Goal: Check status

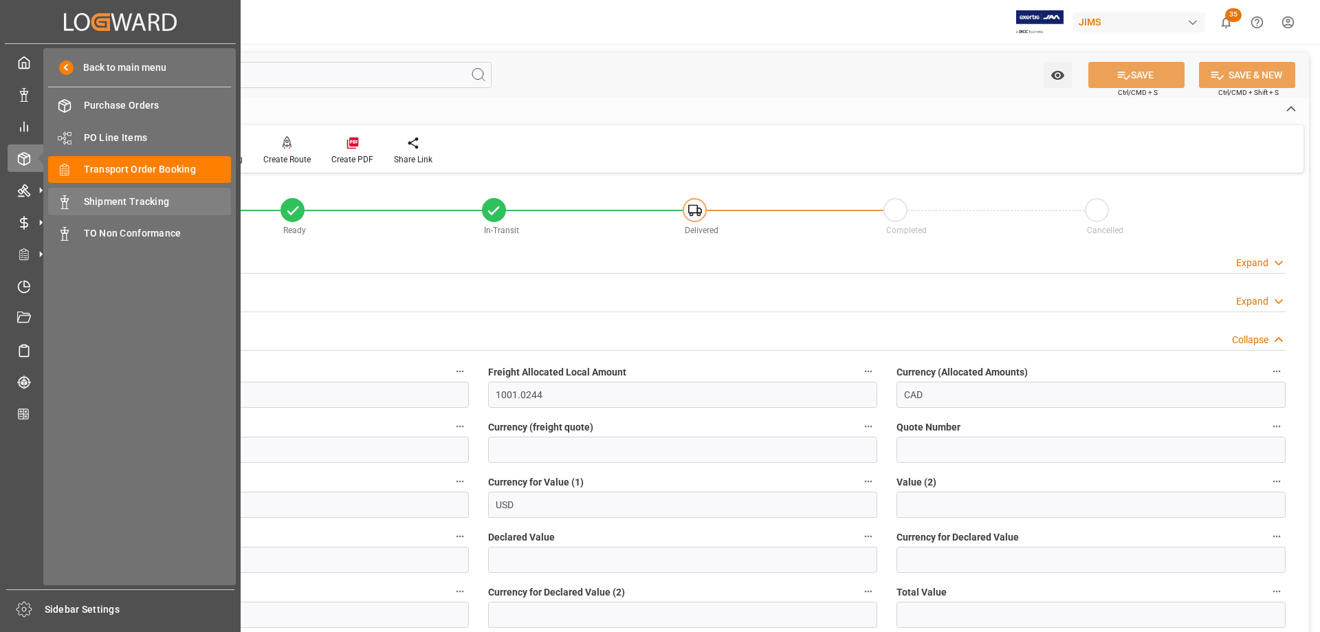
scroll to position [481, 0]
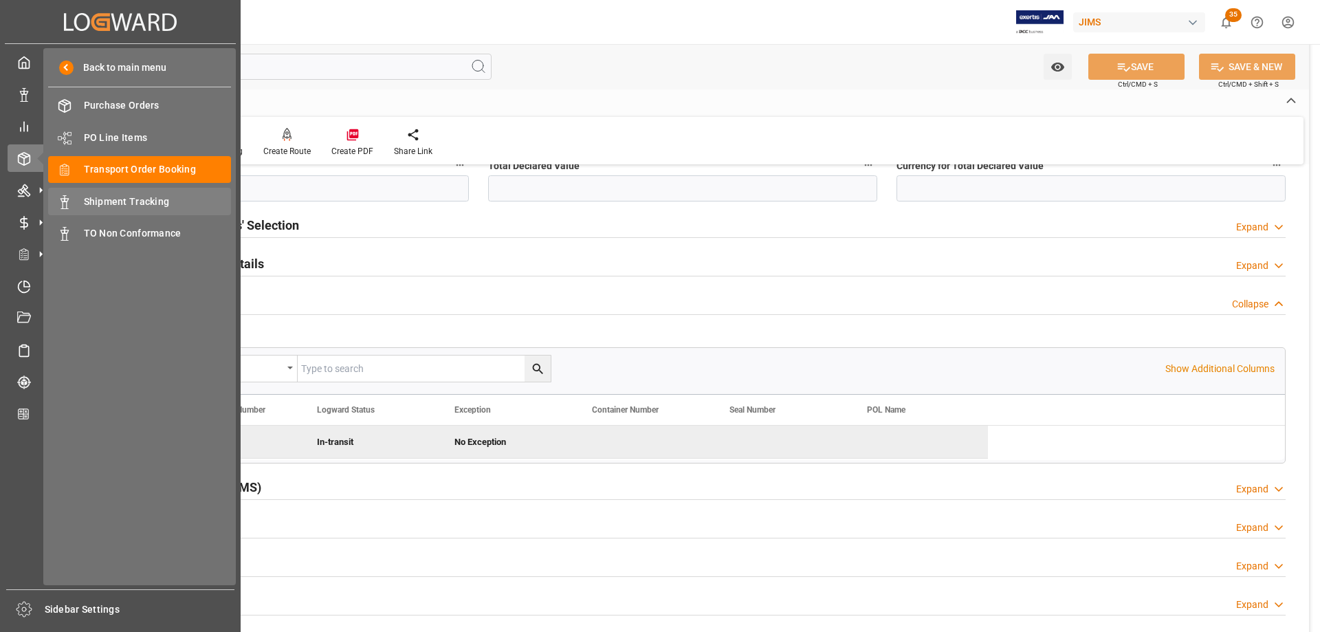
click at [130, 201] on span "Shipment Tracking" at bounding box center [158, 202] width 148 height 14
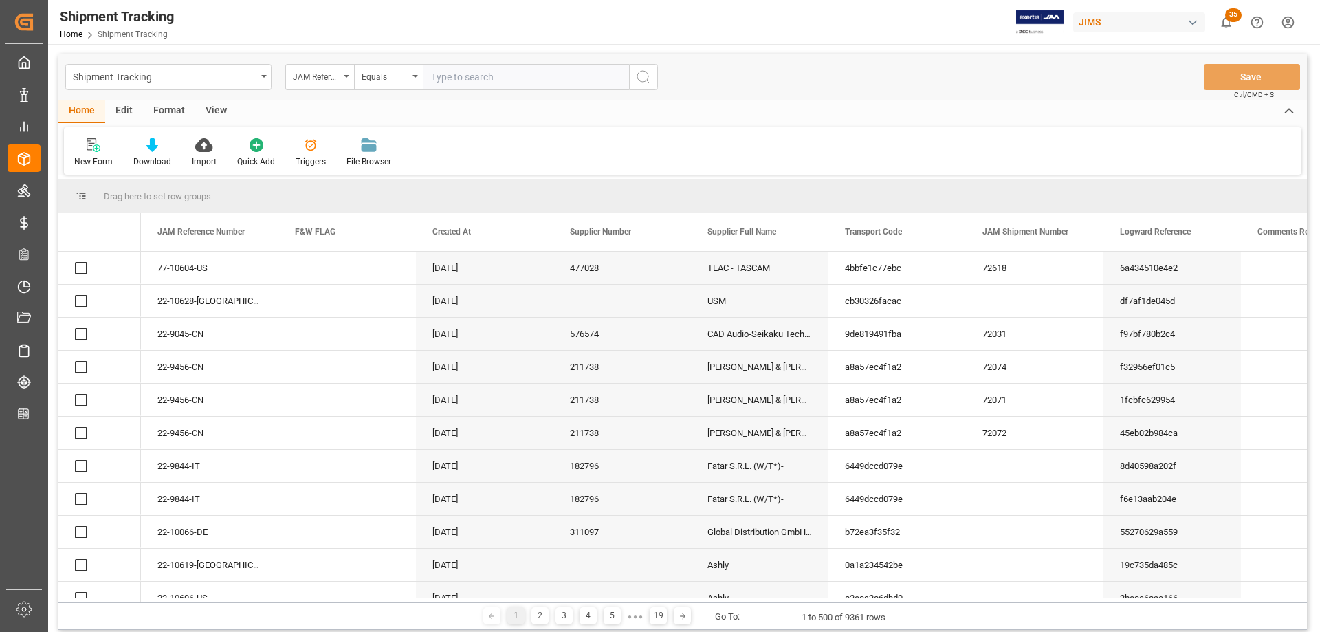
click at [450, 78] on input "text" at bounding box center [526, 77] width 206 height 26
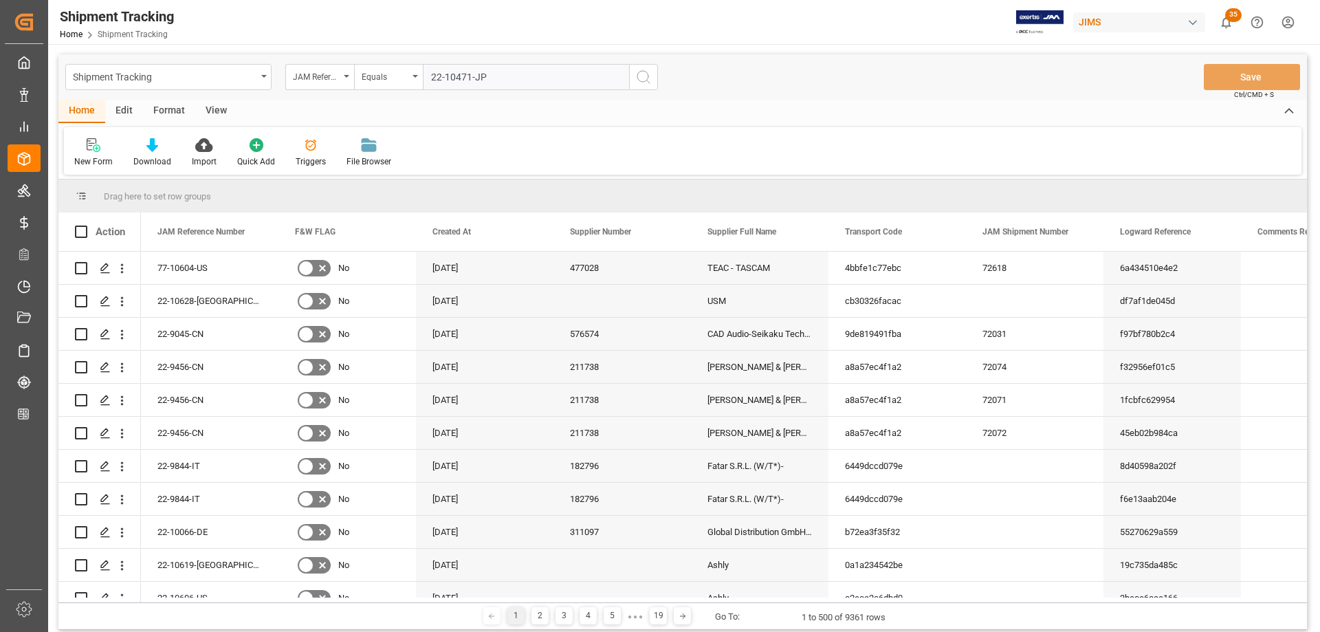
type input "22-10471-JP"
click at [645, 76] on icon "search button" at bounding box center [643, 77] width 16 height 16
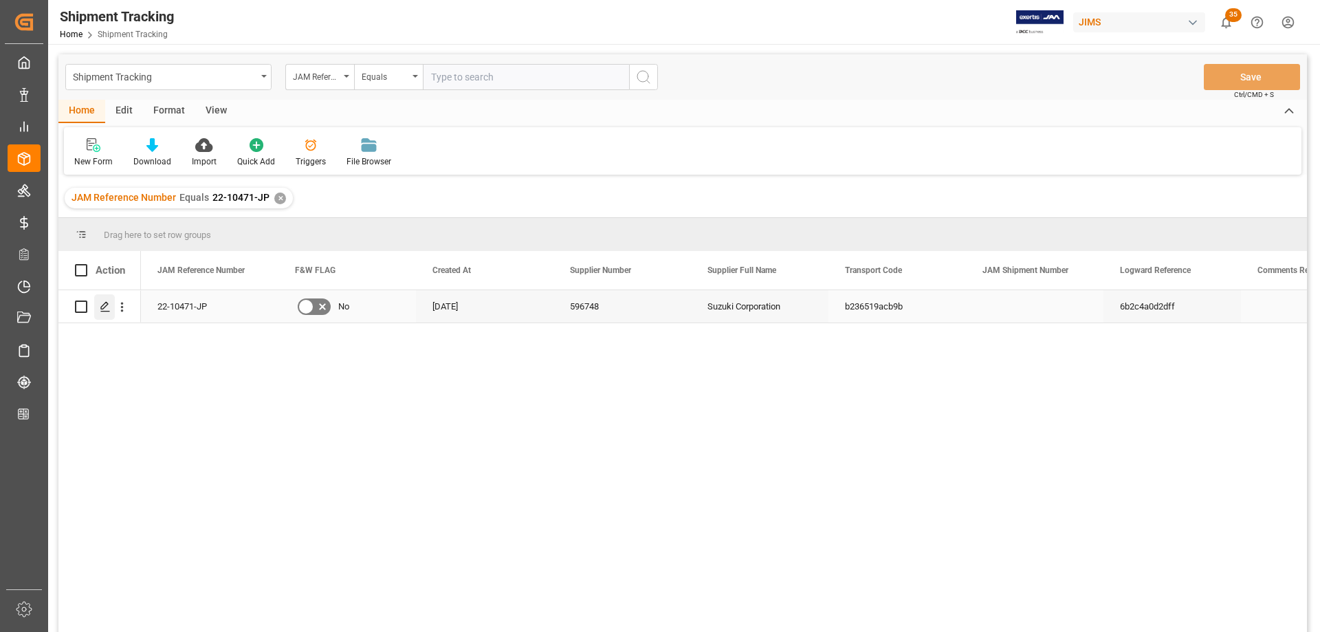
click at [107, 307] on icon "Press SPACE to select this row." at bounding box center [105, 306] width 11 height 11
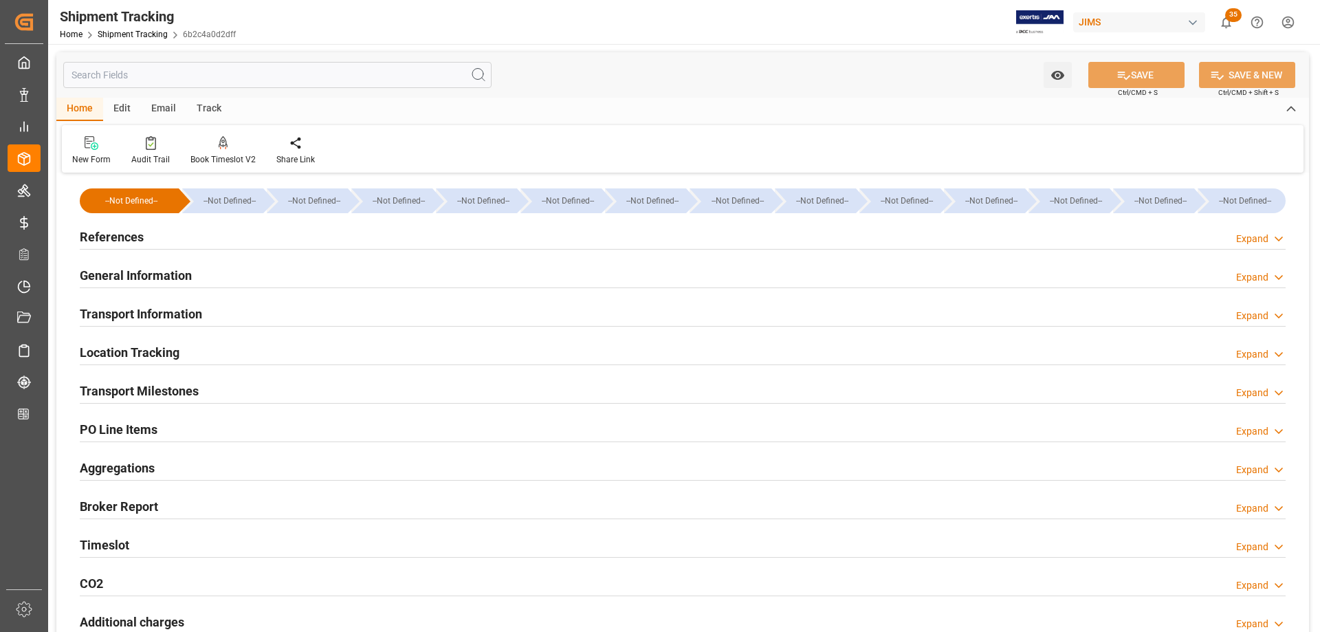
click at [124, 273] on h2 "General Information" at bounding box center [136, 275] width 112 height 19
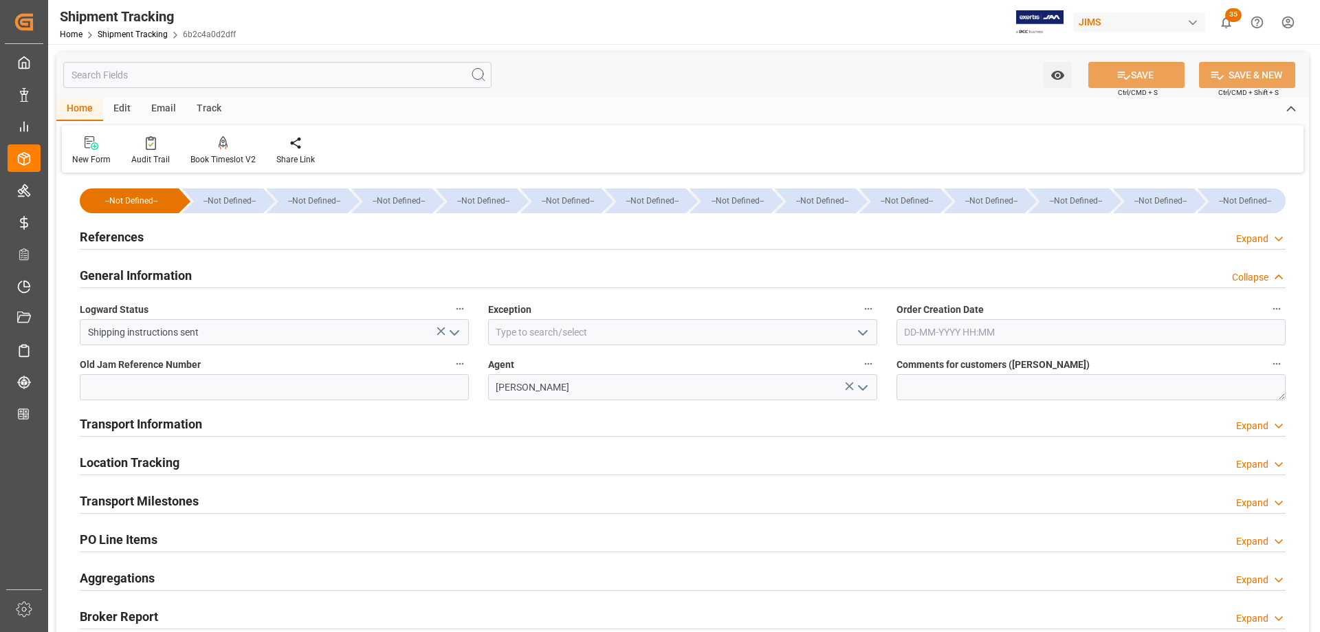
click at [124, 272] on h2 "General Information" at bounding box center [136, 275] width 112 height 19
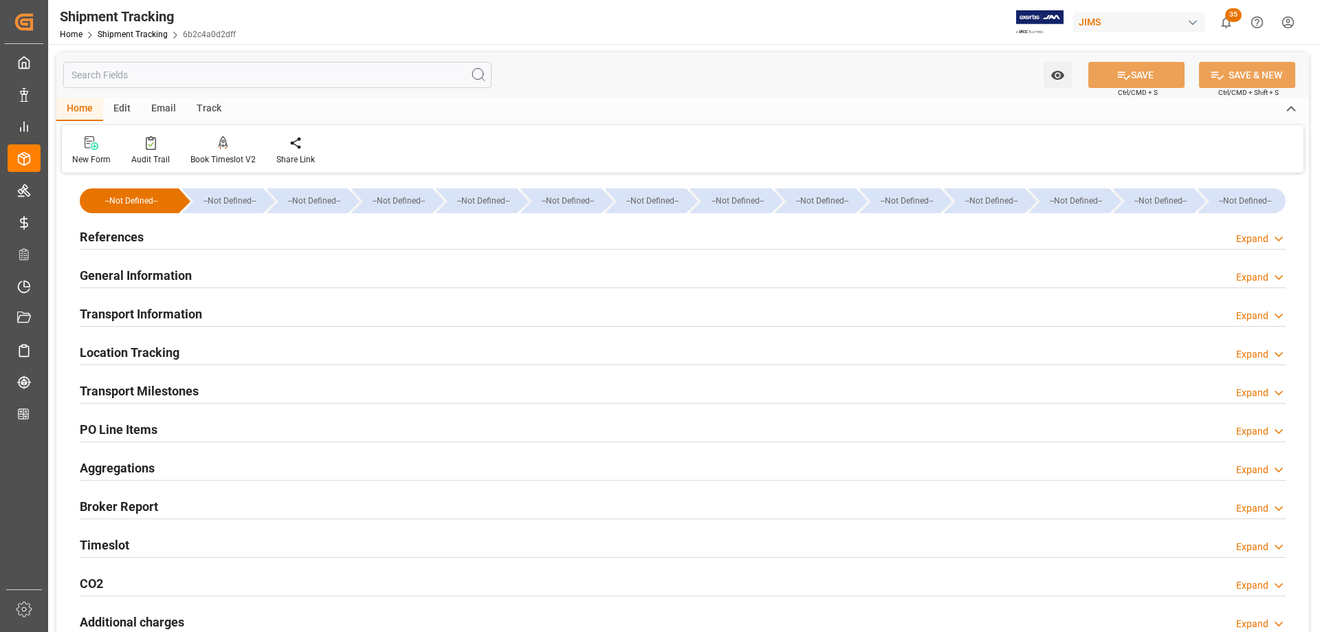
click at [123, 395] on h2 "Transport Milestones" at bounding box center [139, 391] width 119 height 19
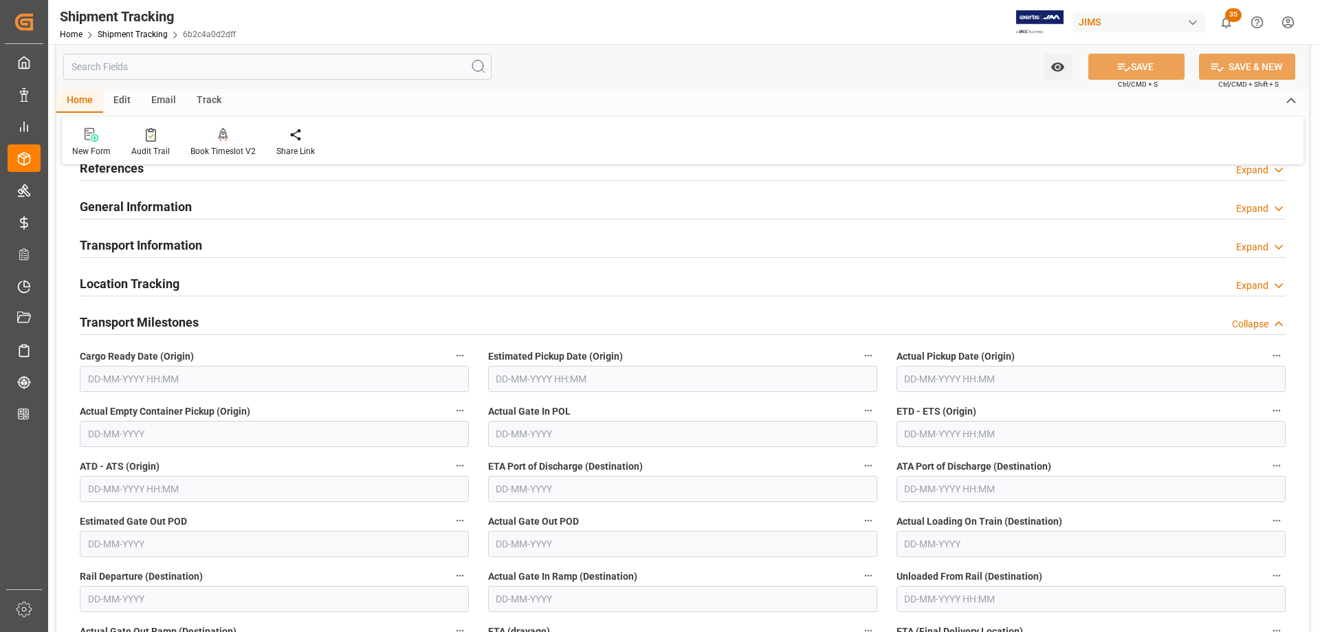
scroll to position [137, 0]
